Goal: Obtain resource: Download file/media

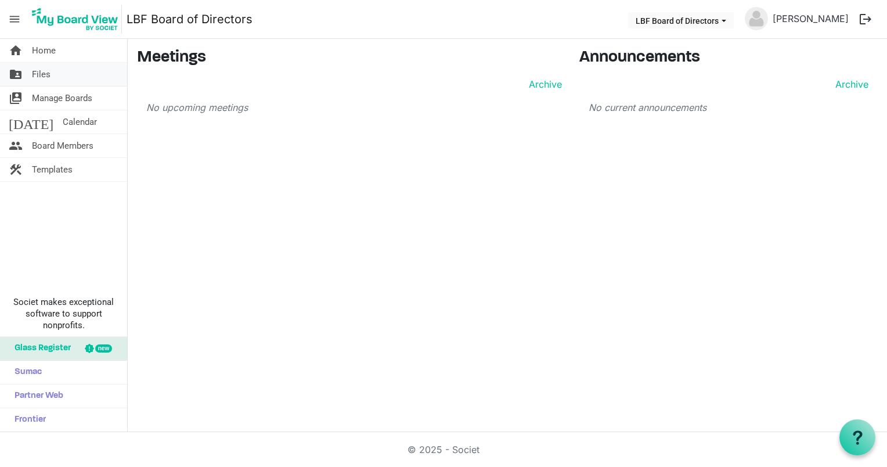
click at [42, 73] on span "Files" at bounding box center [41, 74] width 19 height 23
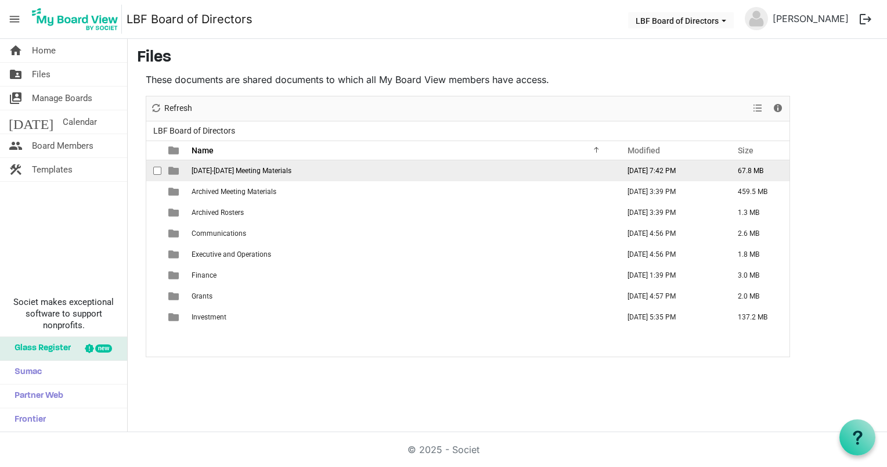
click at [253, 168] on span "2025-2026 Meeting Materials" at bounding box center [242, 171] width 100 height 8
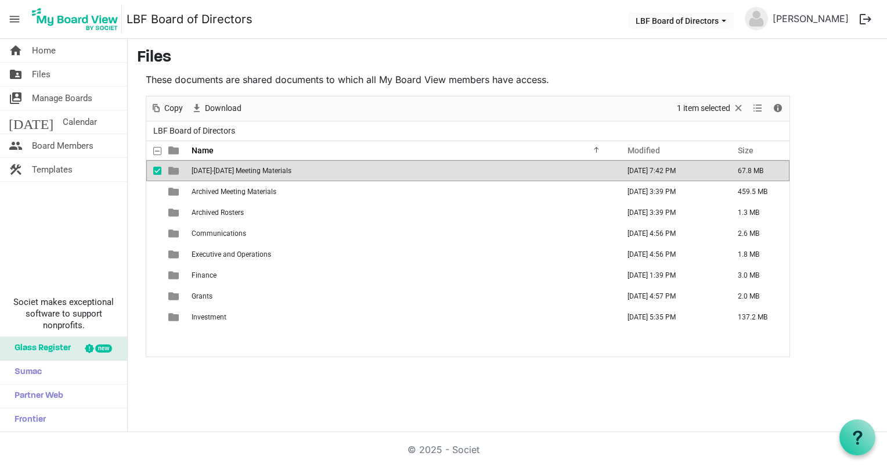
click at [253, 168] on span "2025-2026 Meeting Materials" at bounding box center [242, 171] width 100 height 8
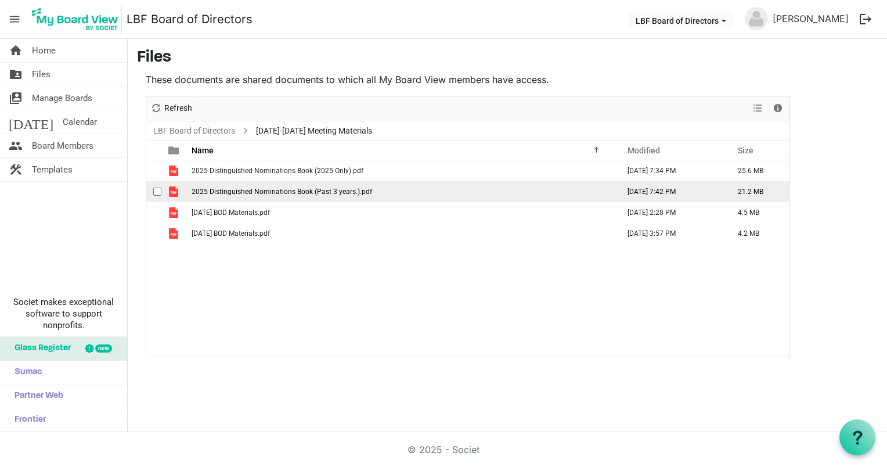
click at [295, 191] on span "2025 Distinguished Nominations Book (Past 3 years.).pdf" at bounding box center [282, 191] width 181 height 8
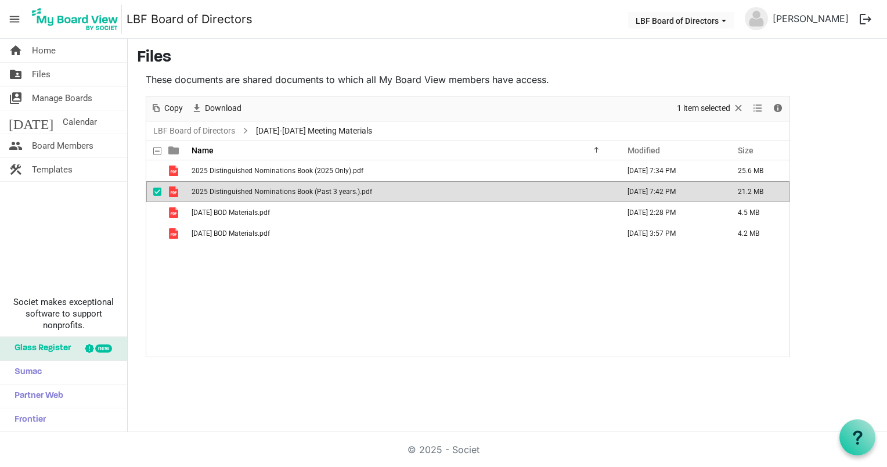
click at [295, 191] on span "2025 Distinguished Nominations Book (Past 3 years.).pdf" at bounding box center [282, 191] width 181 height 8
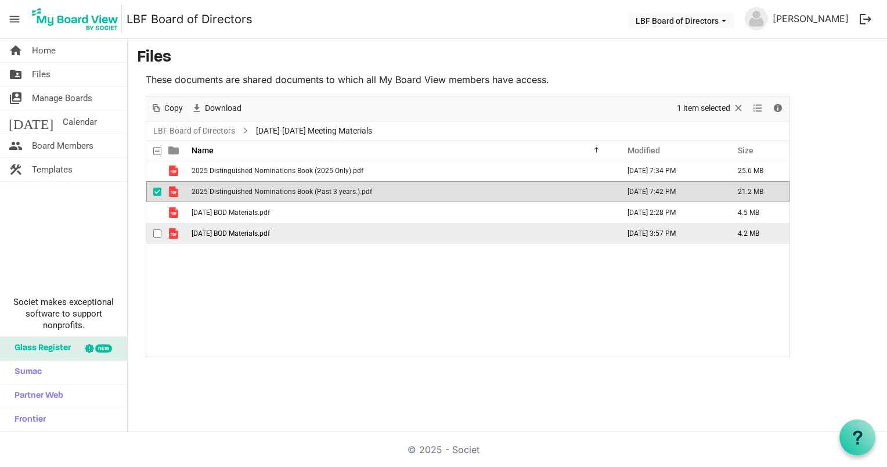
click at [267, 233] on span "[DATE] BOD Materials.pdf" at bounding box center [231, 233] width 78 height 8
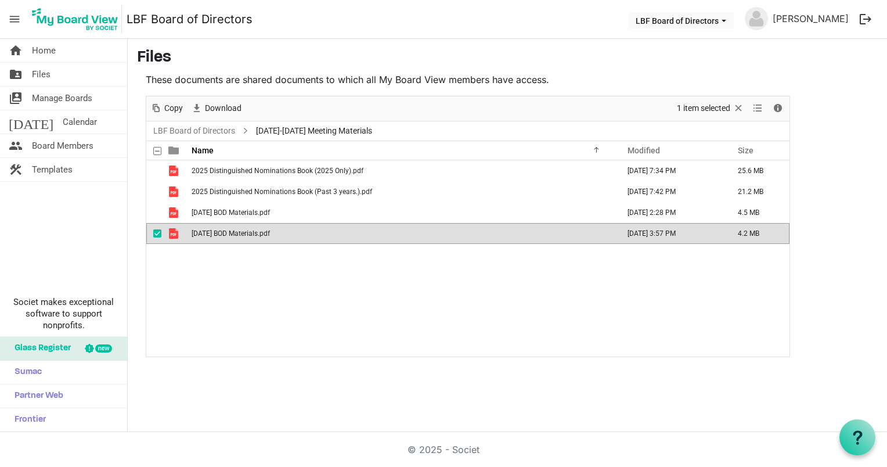
click at [267, 233] on span "[DATE] BOD Materials.pdf" at bounding box center [231, 233] width 78 height 8
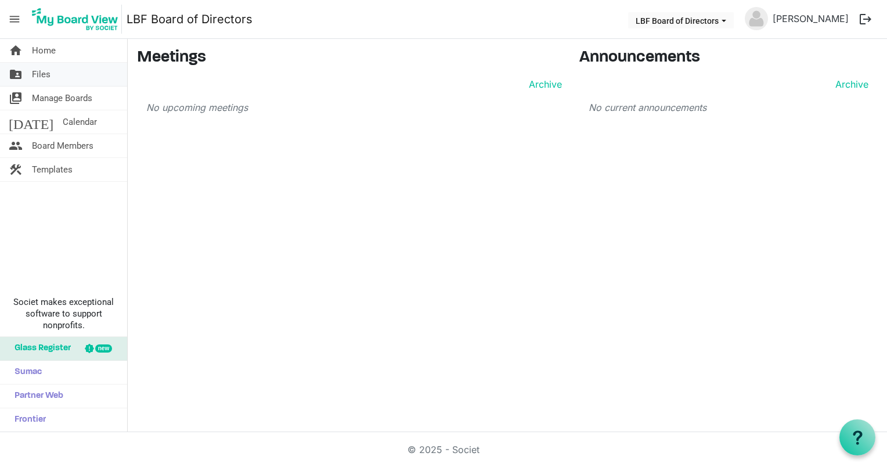
click at [46, 73] on span "Files" at bounding box center [41, 74] width 19 height 23
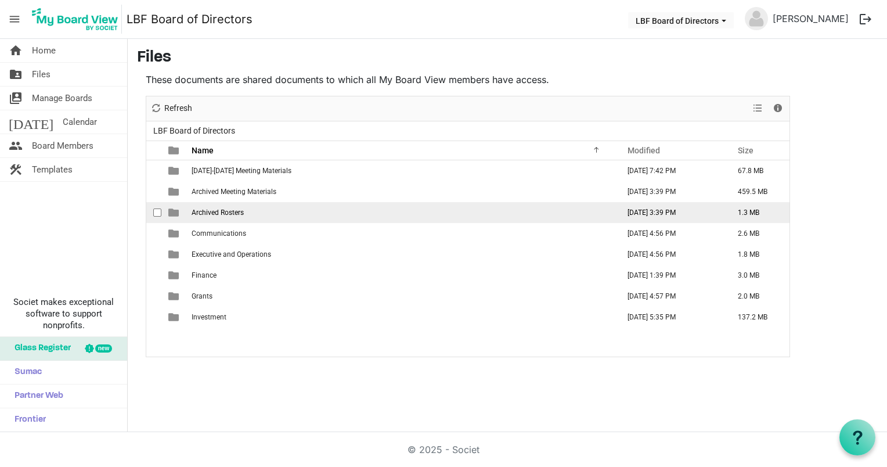
click at [222, 211] on span "Archived Rosters" at bounding box center [218, 212] width 52 height 8
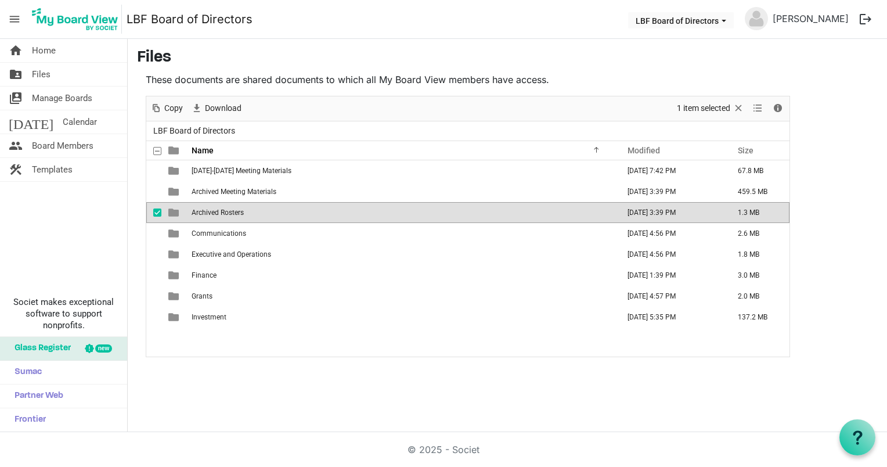
click at [222, 211] on span "Archived Rosters" at bounding box center [218, 212] width 52 height 8
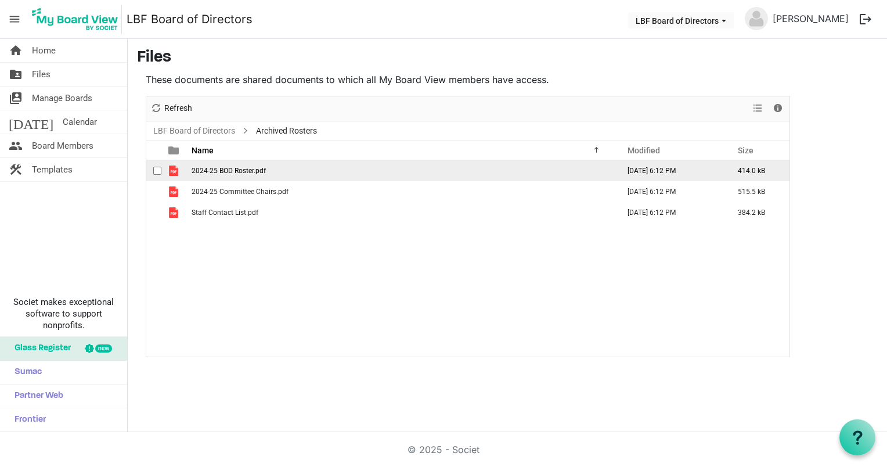
click at [249, 167] on span "2024-25 BOD Roster.pdf" at bounding box center [229, 171] width 74 height 8
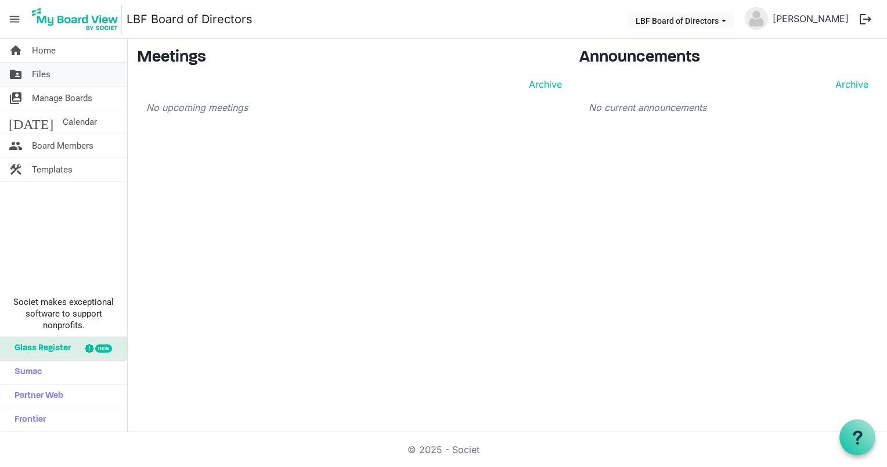
click at [45, 70] on span "Files" at bounding box center [41, 74] width 19 height 23
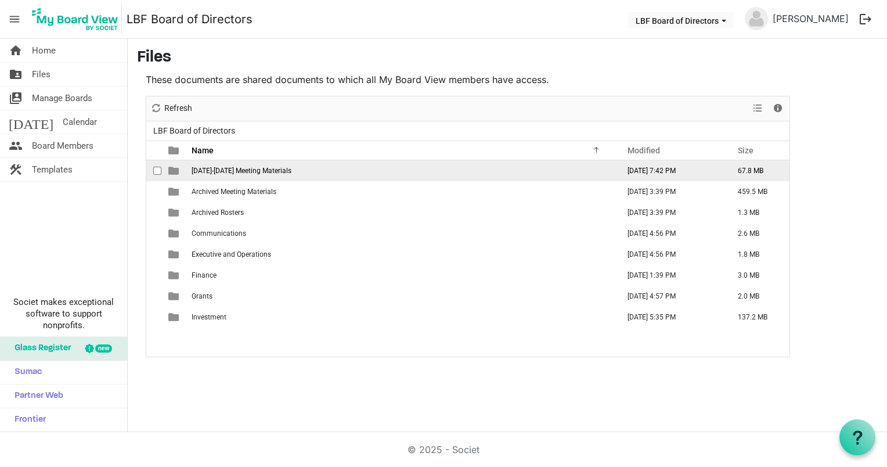
click at [239, 169] on span "[DATE]-[DATE] Meeting Materials" at bounding box center [242, 171] width 100 height 8
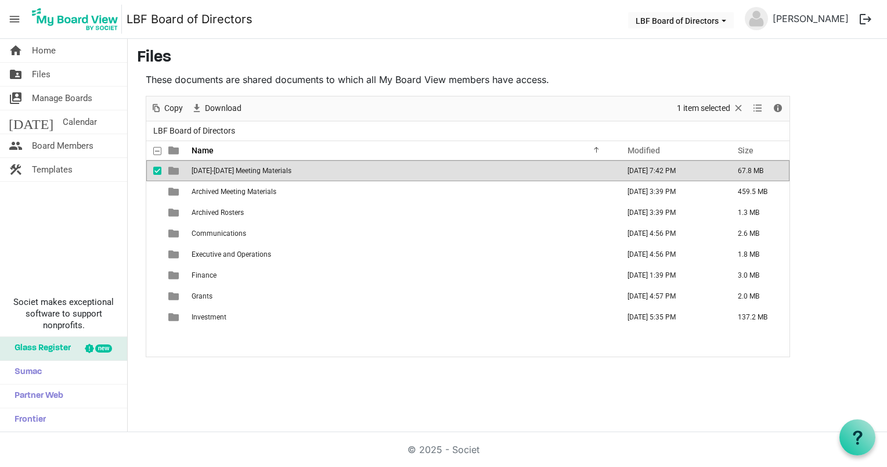
click at [239, 169] on span "[DATE]-[DATE] Meeting Materials" at bounding box center [242, 171] width 100 height 8
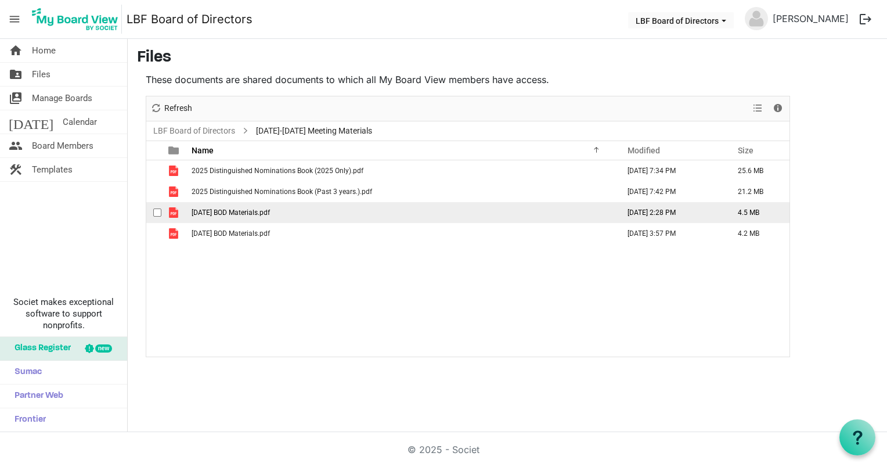
click at [243, 211] on span "[DATE] BOD Materials.pdf" at bounding box center [231, 212] width 78 height 8
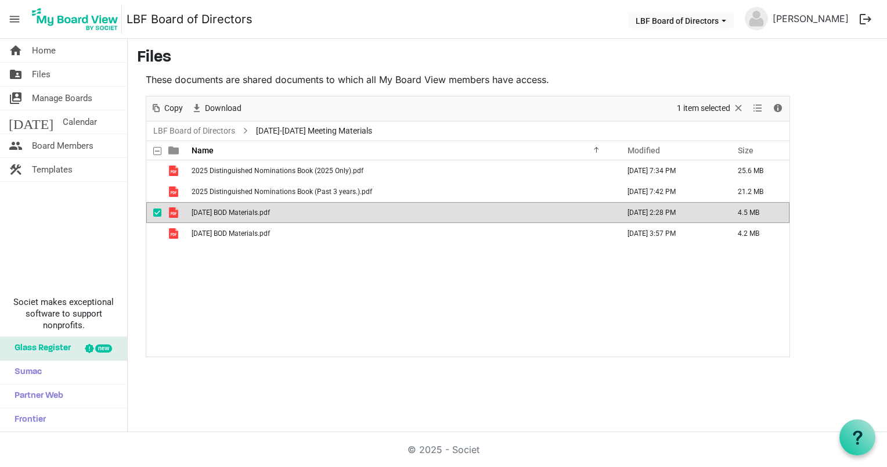
click at [243, 211] on span "[DATE] BOD Materials.pdf" at bounding box center [231, 212] width 78 height 8
